Goal: Communication & Community: Answer question/provide support

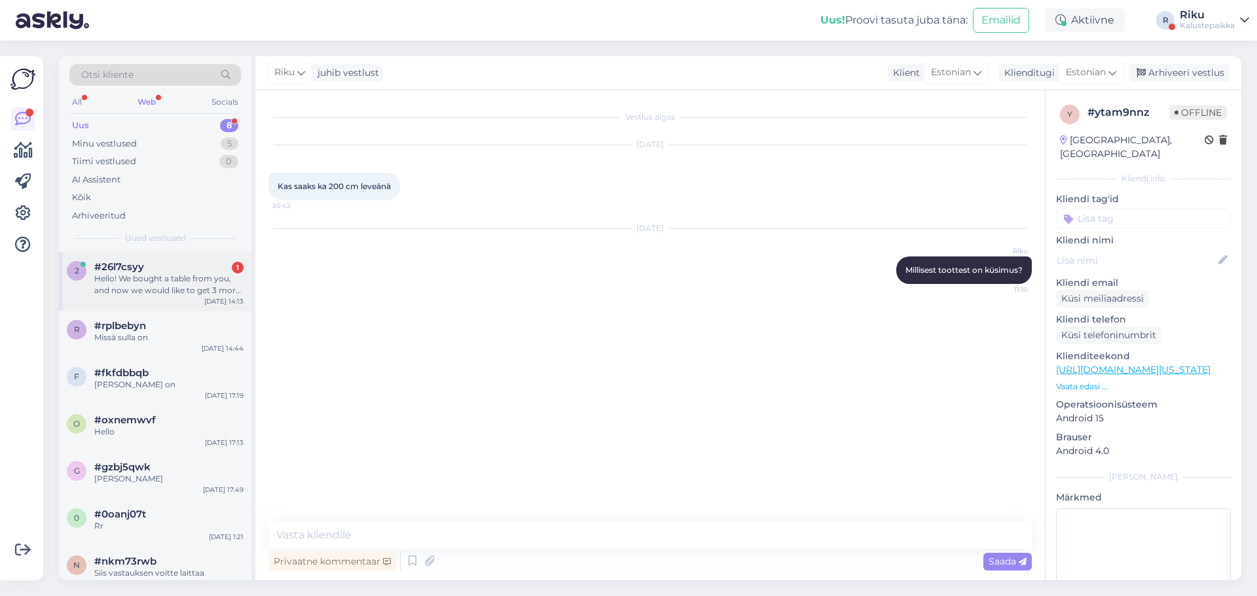
click at [180, 298] on div "2 #26l7csyy 1 Hello! We bought a table from you, and now we would like to get 3…" at bounding box center [155, 281] width 192 height 59
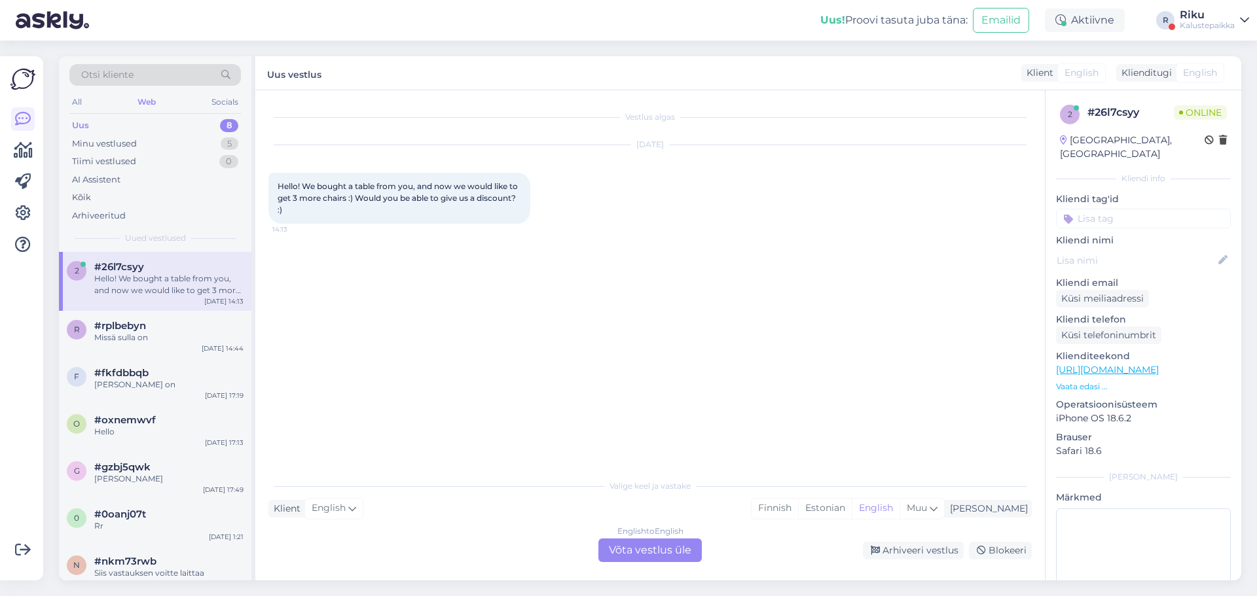
click at [655, 556] on div "English to English Võta vestlus üle" at bounding box center [649, 551] width 103 height 24
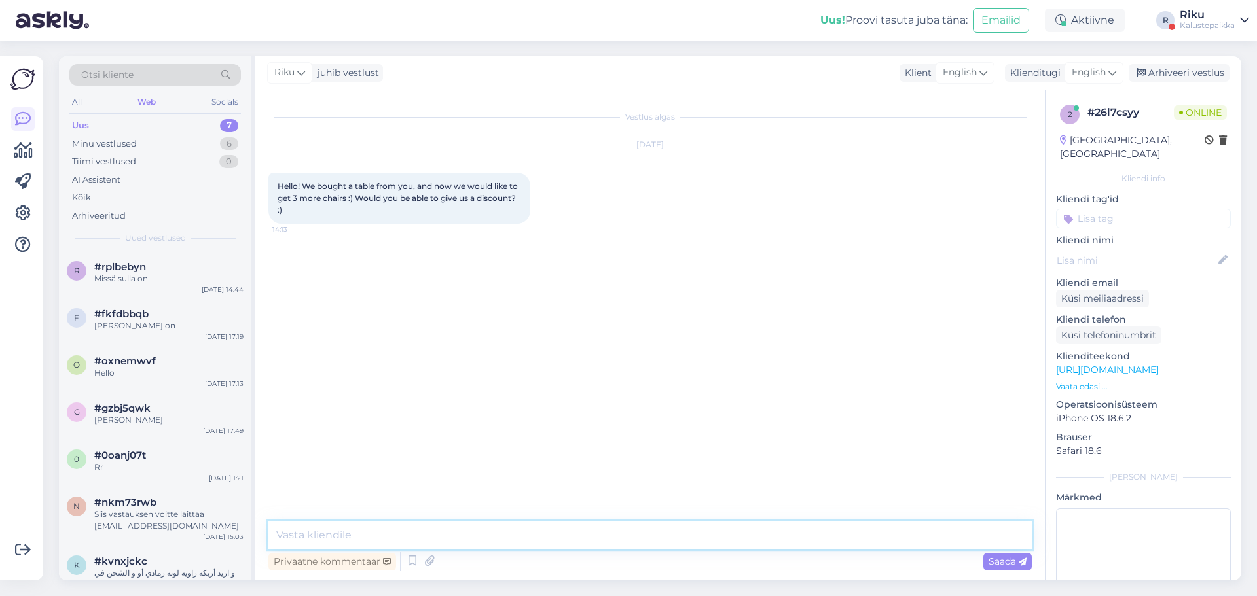
click at [644, 544] on textarea at bounding box center [649, 535] width 763 height 27
click at [546, 535] on textarea "Hello, that would depend on what kind of chairs youwere thinking and on the qua…" at bounding box center [649, 535] width 763 height 27
click at [547, 536] on textarea "Hello, that would depend on what kind of chairs youwere thinking and on the qua…" at bounding box center [649, 535] width 763 height 27
click at [549, 538] on textarea "Hello, that would depend on what kind of chairs youwere thinking and on the qua…" at bounding box center [649, 535] width 763 height 27
type textarea "Hello, that would depend on what kind of chairs you were thinking and on the qu…"
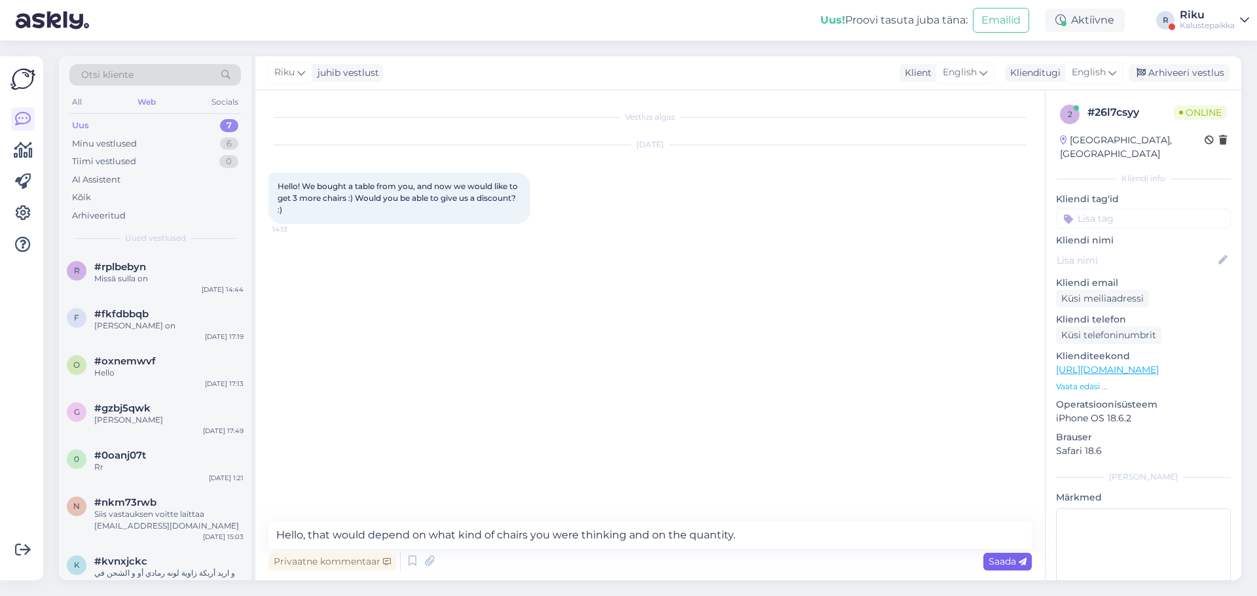
click at [995, 562] on span "Saada" at bounding box center [1007, 562] width 38 height 12
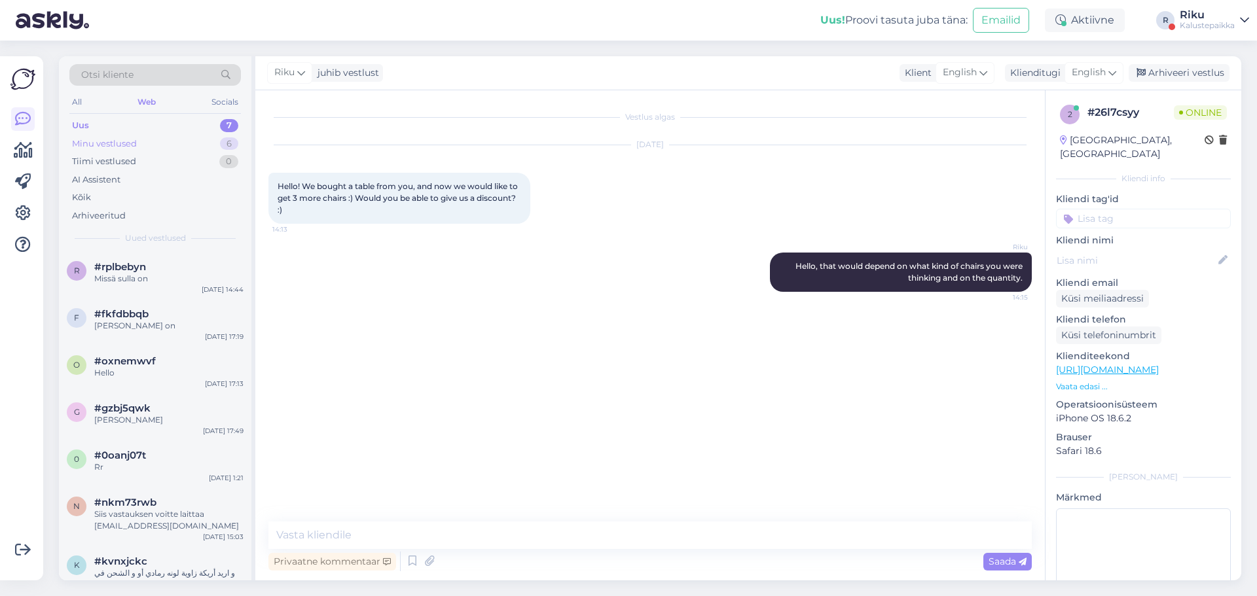
click at [117, 135] on div "Minu vestlused 6" at bounding box center [154, 144] width 171 height 18
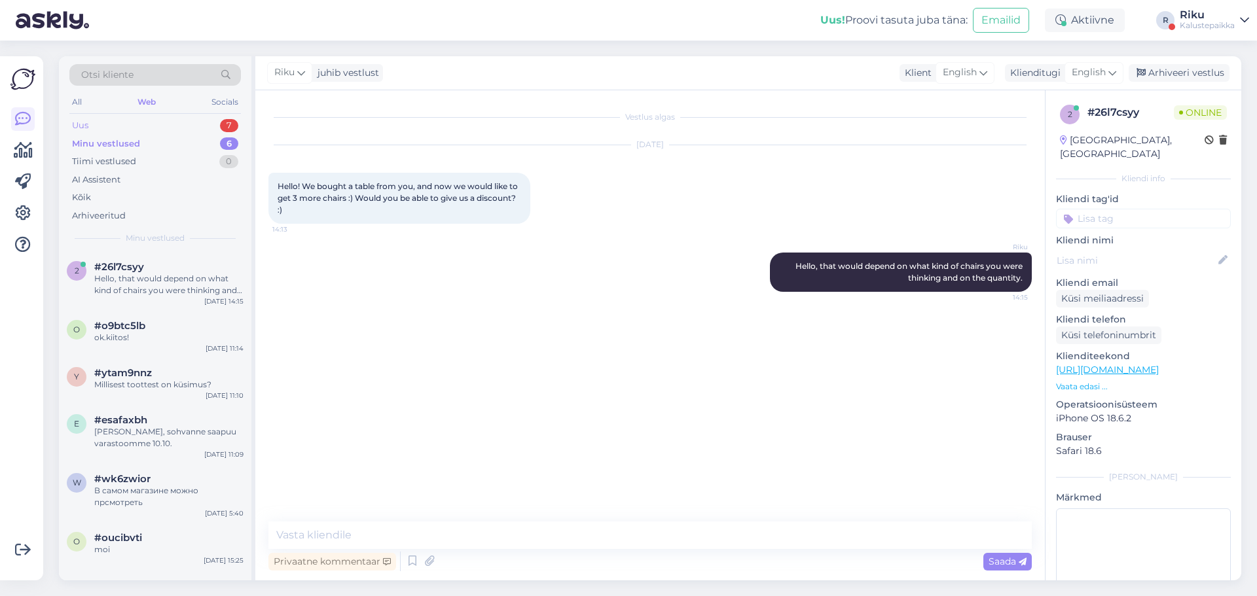
click at [116, 129] on div "Uus 7" at bounding box center [154, 126] width 171 height 18
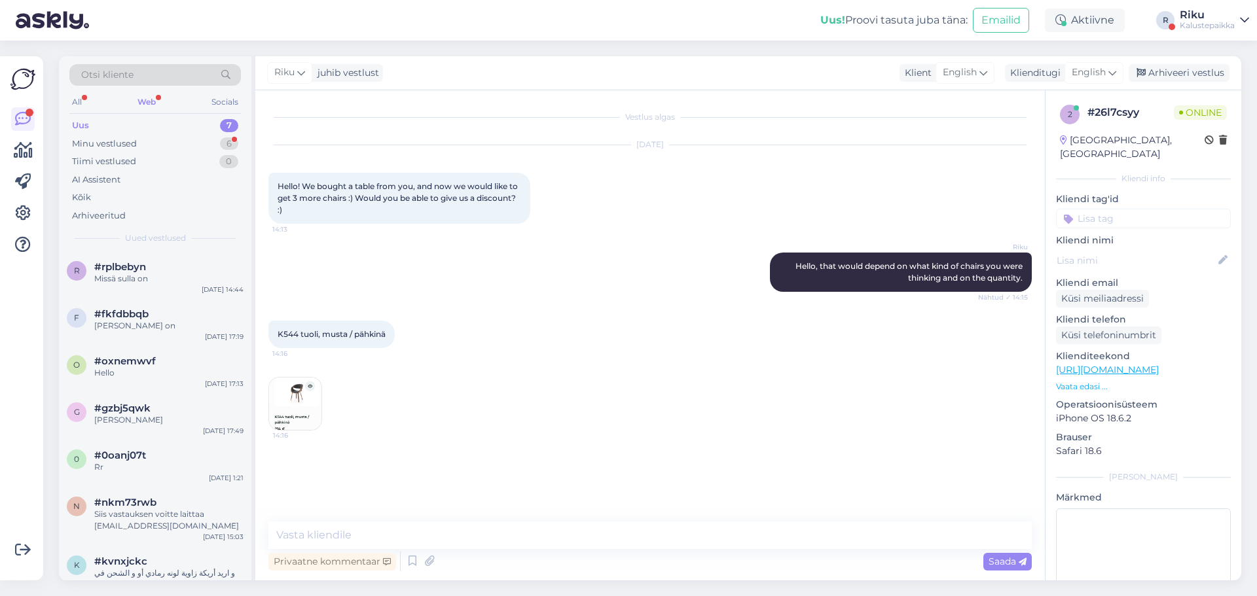
click at [292, 409] on img at bounding box center [295, 404] width 52 height 52
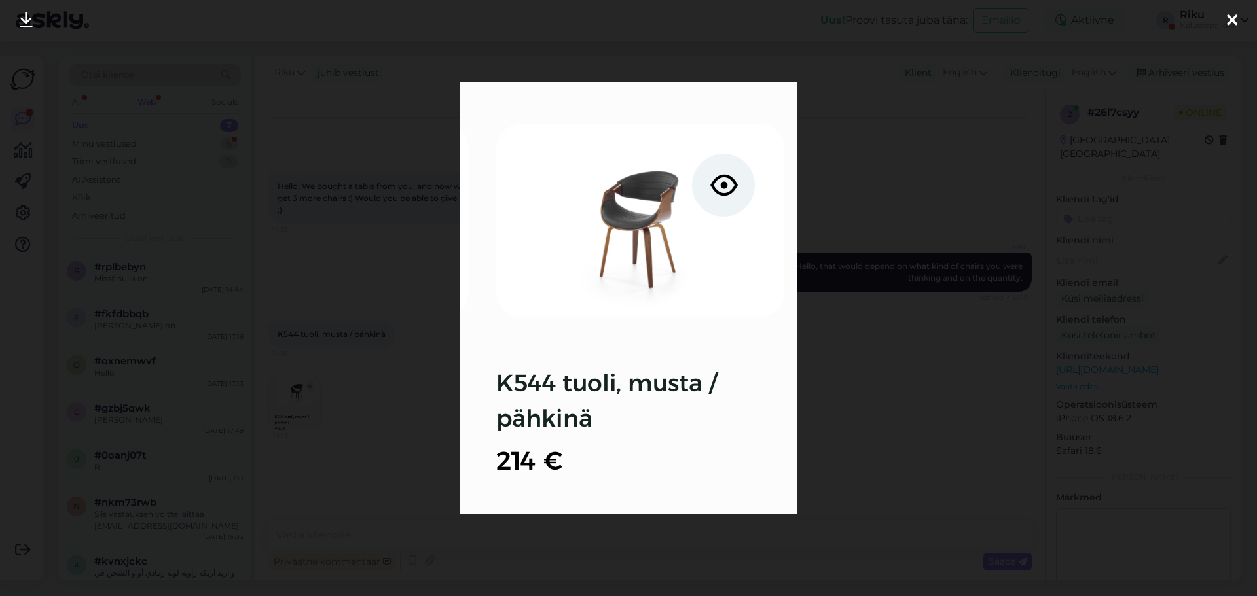
click at [894, 414] on div at bounding box center [628, 298] width 1257 height 596
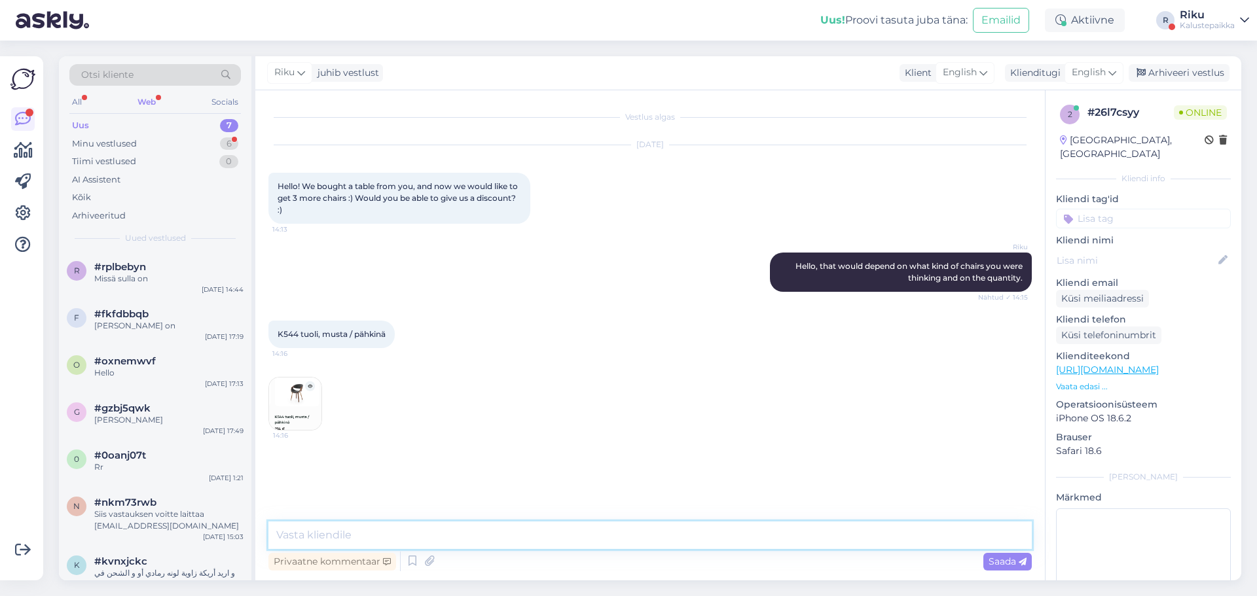
click at [518, 540] on textarea at bounding box center [649, 535] width 763 height 27
type textarea "We can give you -5% discount on the total."
click at [289, 395] on img at bounding box center [295, 404] width 52 height 52
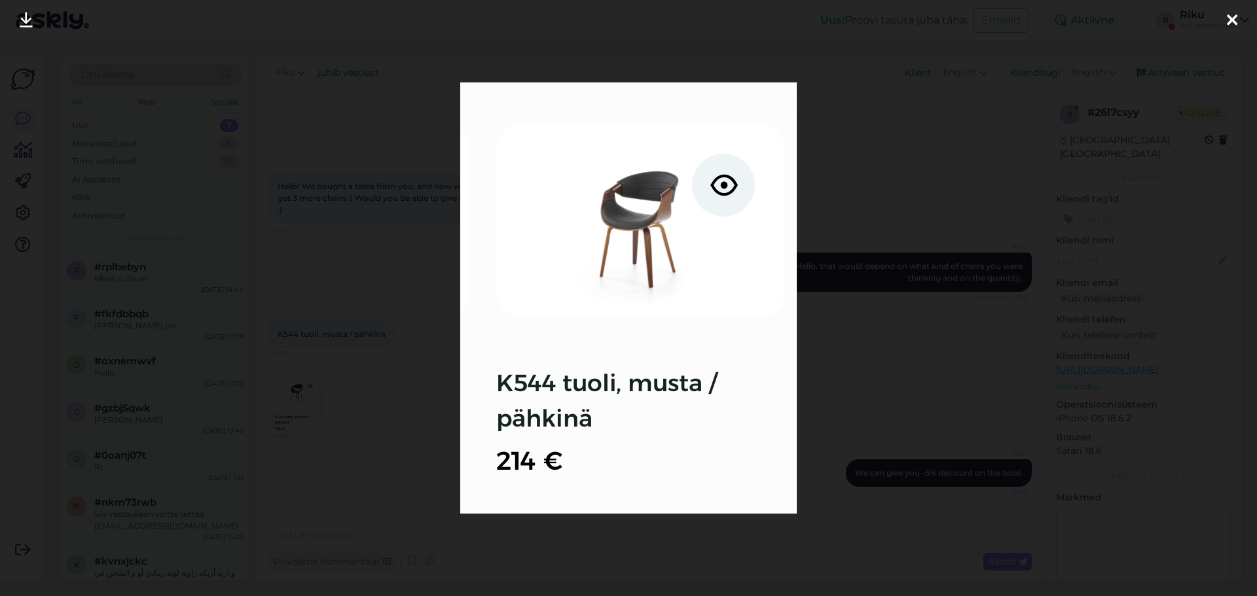
click at [867, 361] on div at bounding box center [628, 298] width 1257 height 596
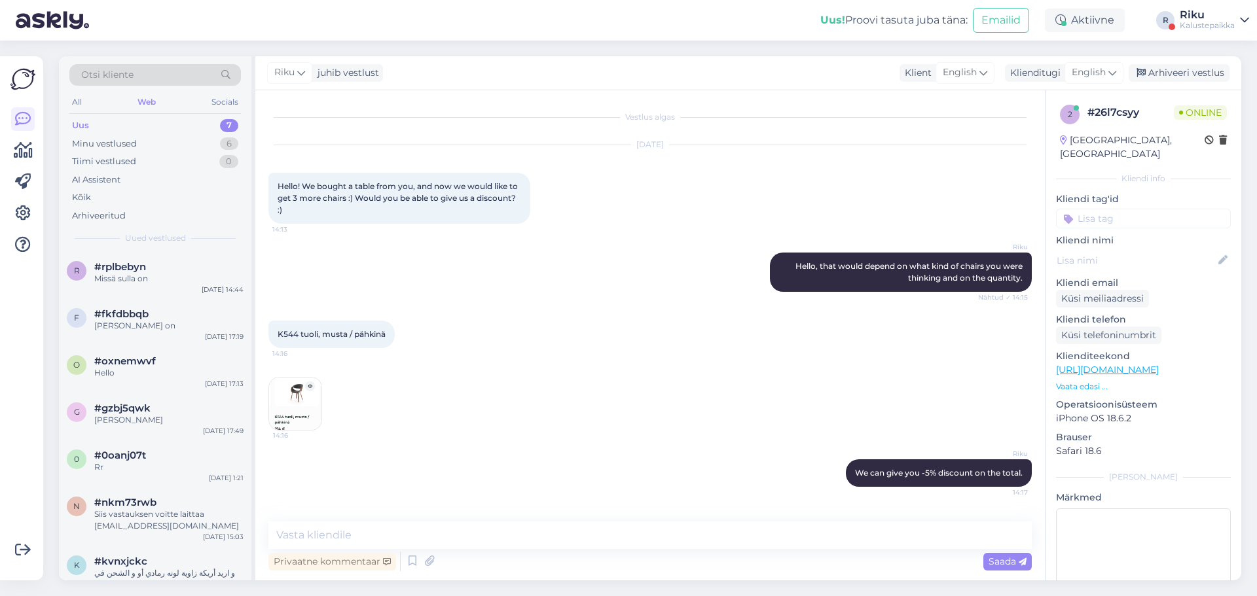
click at [300, 412] on img at bounding box center [295, 404] width 52 height 52
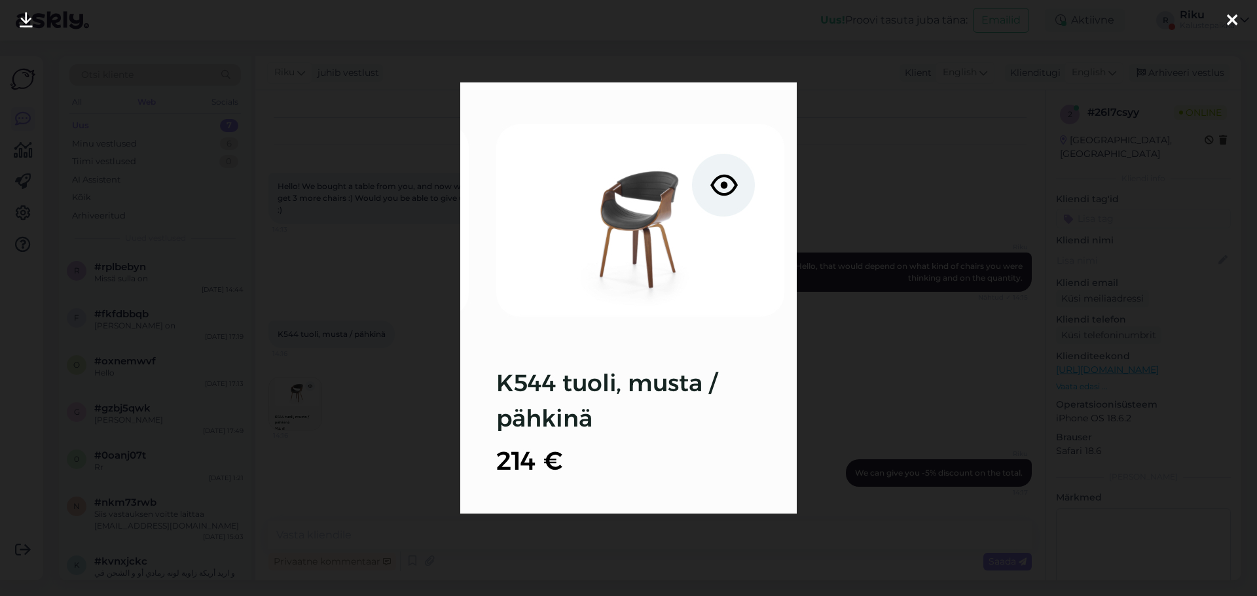
click at [888, 389] on div at bounding box center [628, 298] width 1257 height 596
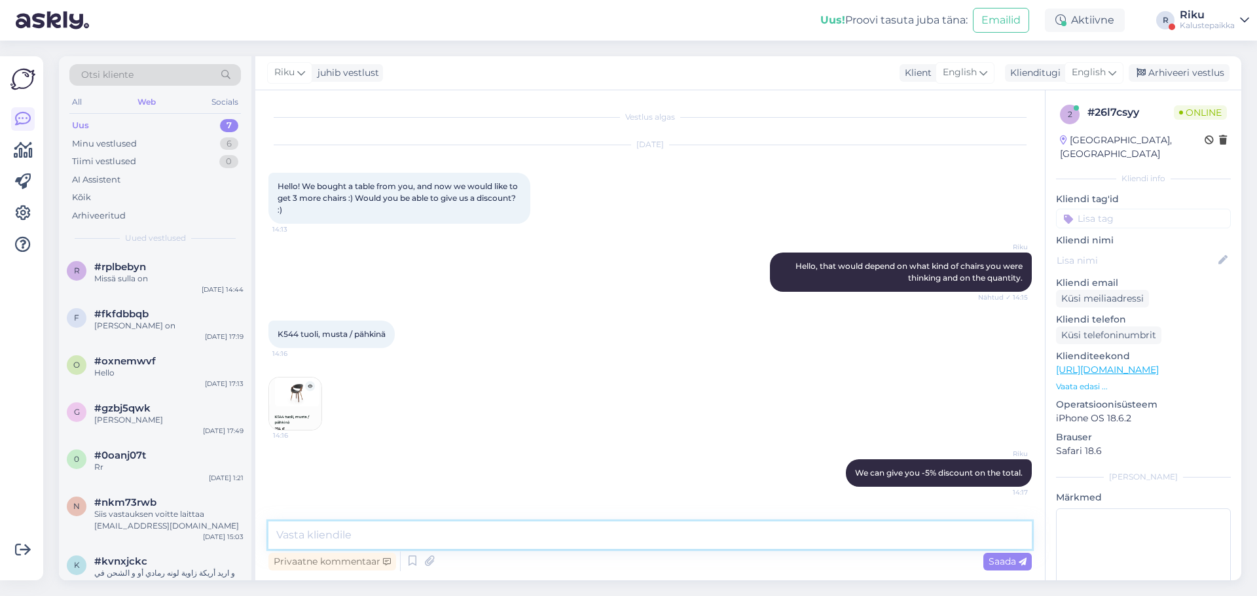
click at [657, 538] on textarea at bounding box center [649, 535] width 763 height 27
type textarea "That would come to 610€"
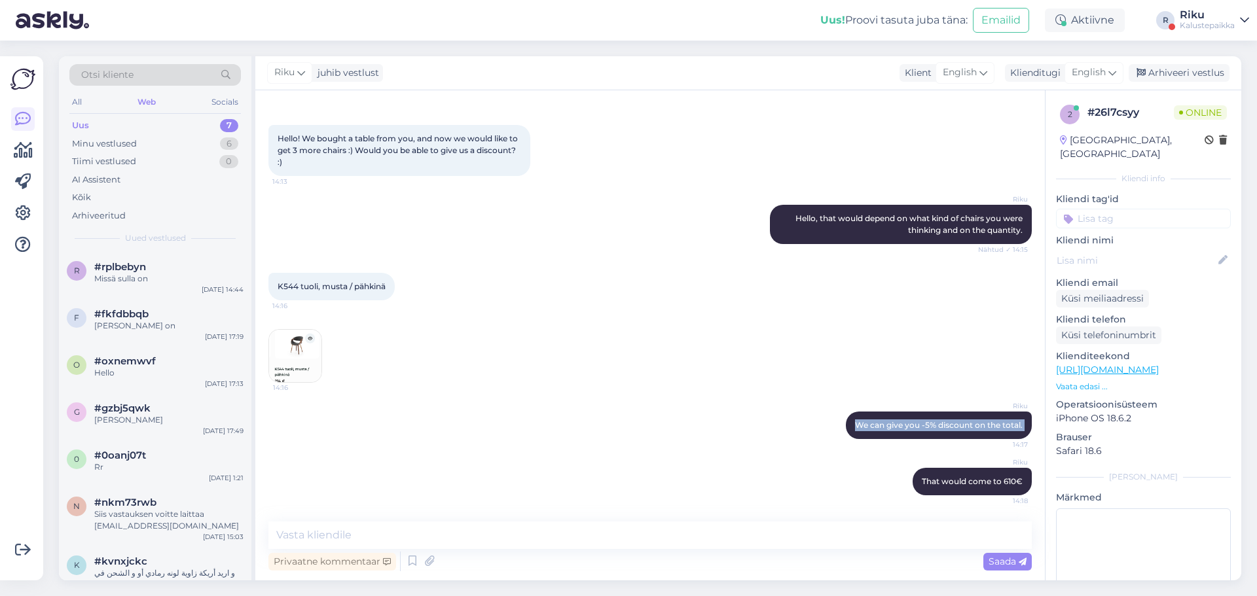
click at [600, 457] on div "Vestlus algas [DATE] Hello! We bought a table from you, and now we would like t…" at bounding box center [655, 306] width 775 height 406
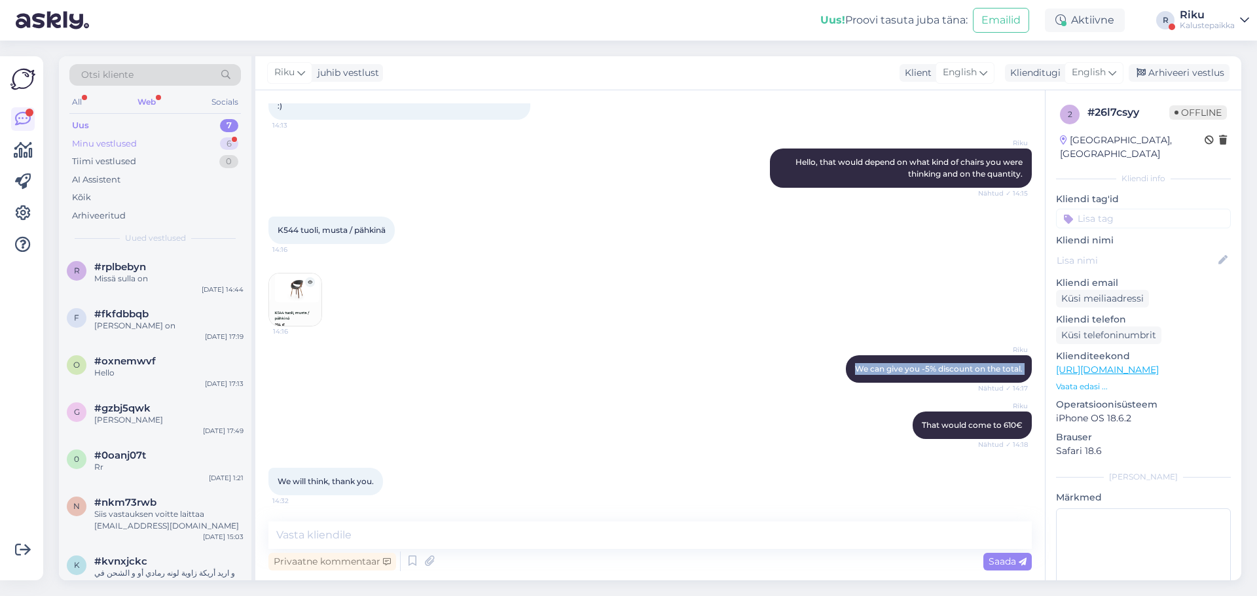
click at [162, 151] on div "Minu vestlused 6" at bounding box center [154, 144] width 171 height 18
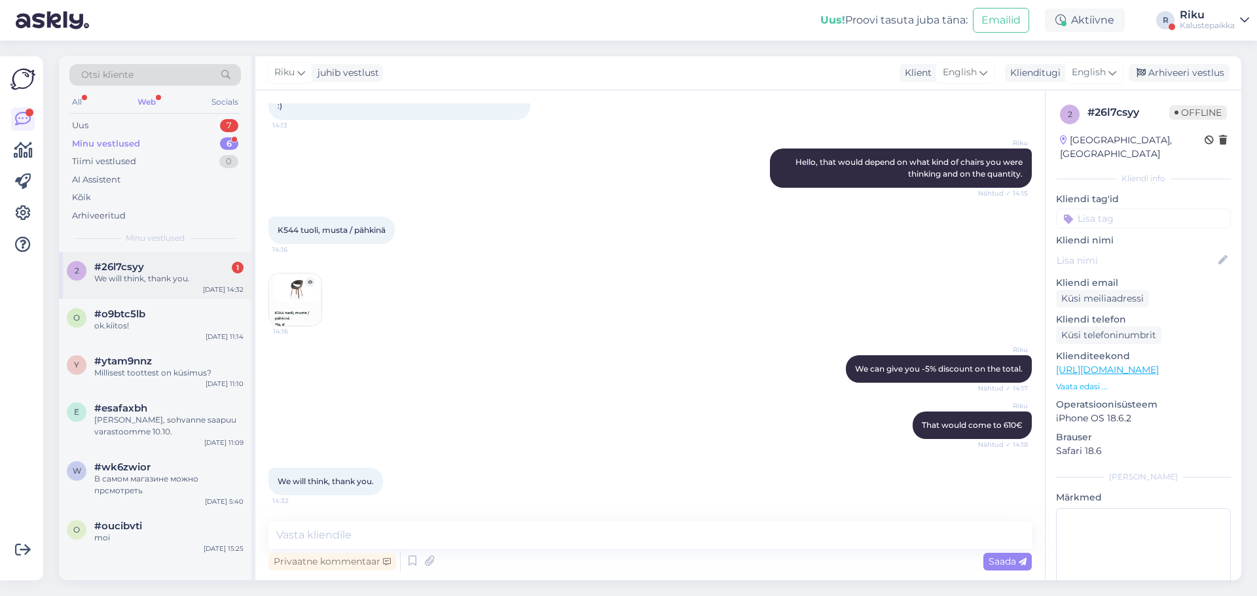
click at [188, 281] on div "We will think, thank you." at bounding box center [168, 279] width 149 height 12
click at [583, 135] on div "Riku Hello, that would depend on what kind of chairs you were thinking and on t…" at bounding box center [649, 168] width 763 height 68
